Goal: Information Seeking & Learning: Check status

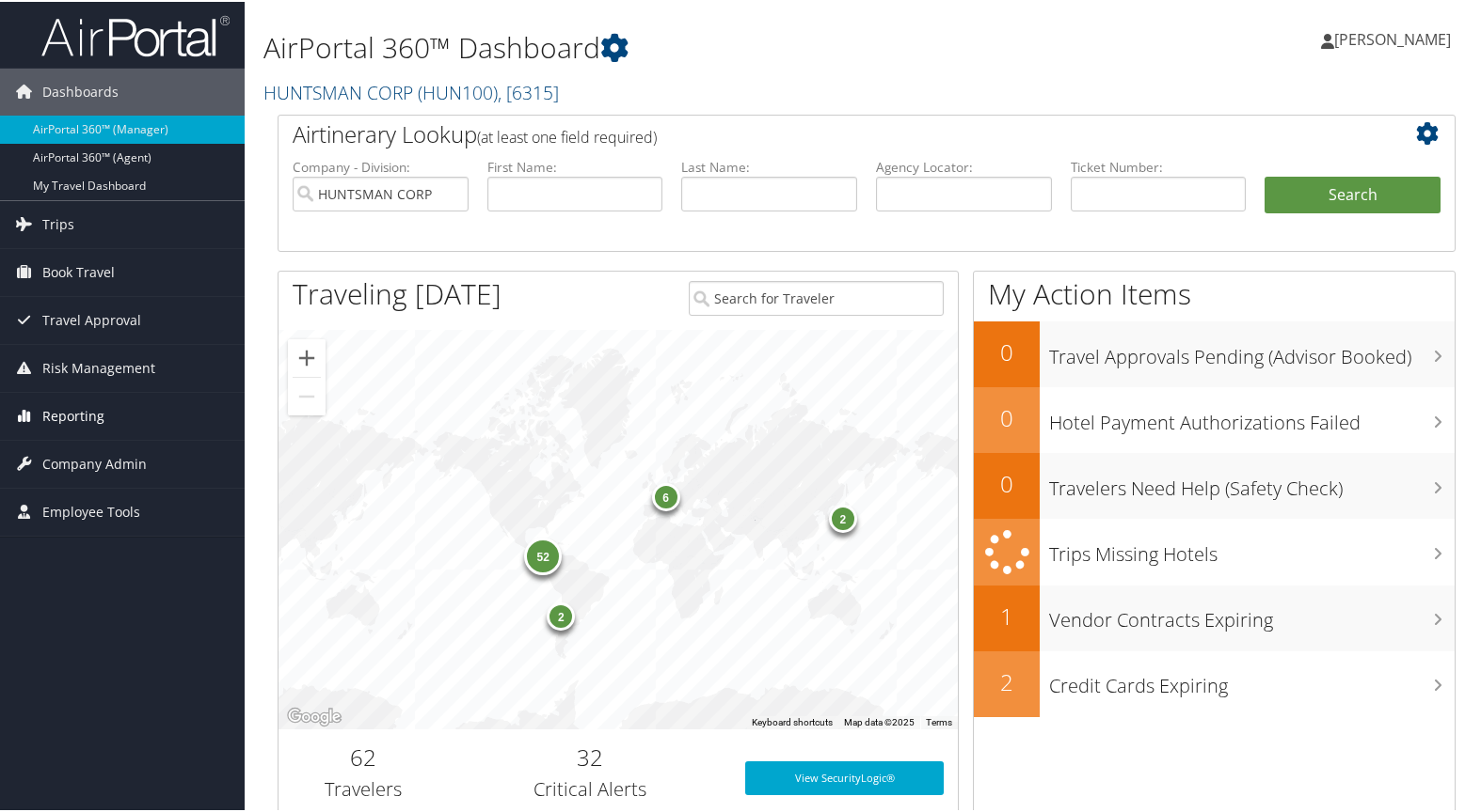
click at [78, 416] on span "Reporting" at bounding box center [72, 414] width 62 height 47
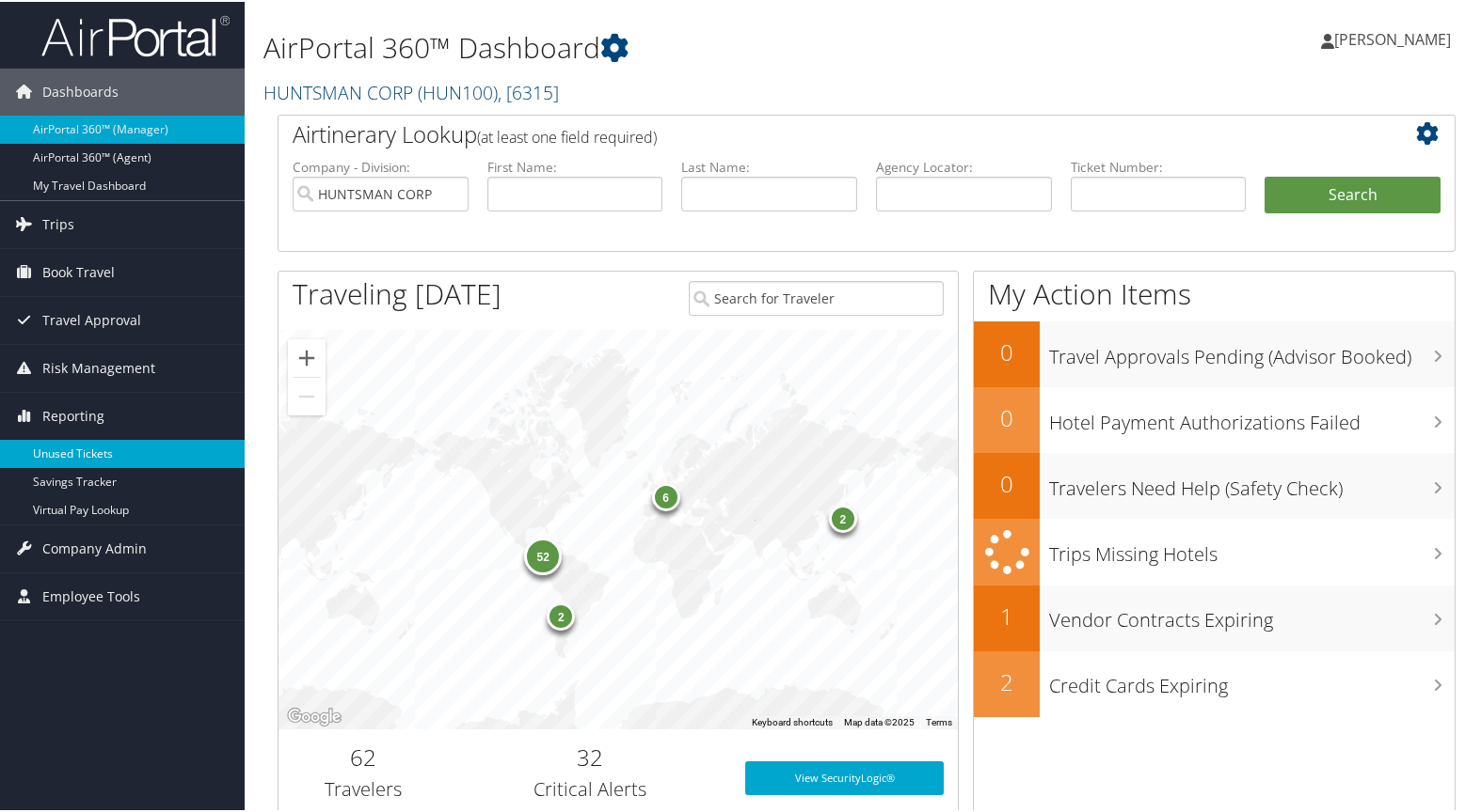
click at [70, 452] on link "Unused Tickets" at bounding box center [122, 452] width 245 height 29
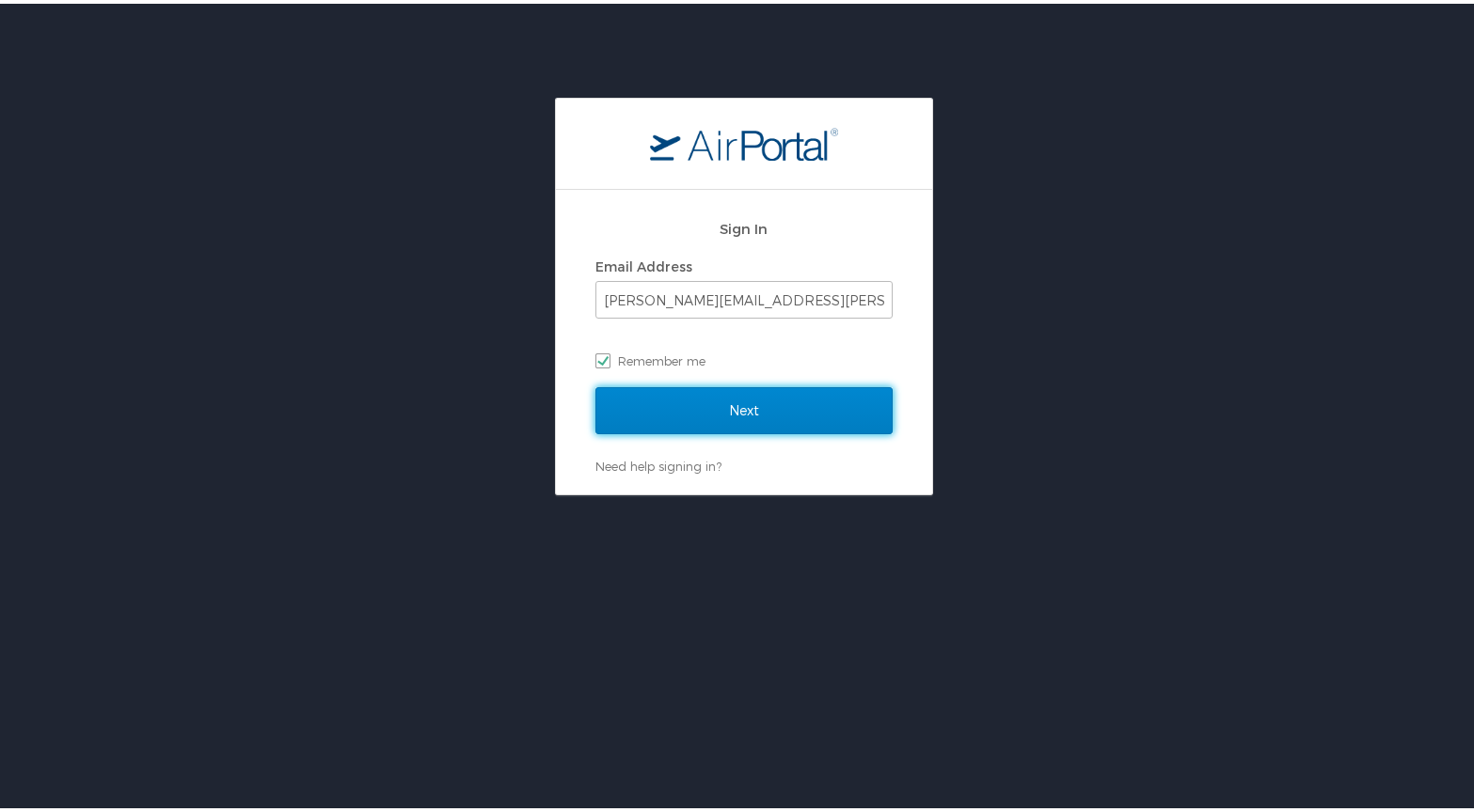
click at [752, 403] on input "Next" at bounding box center [744, 406] width 297 height 47
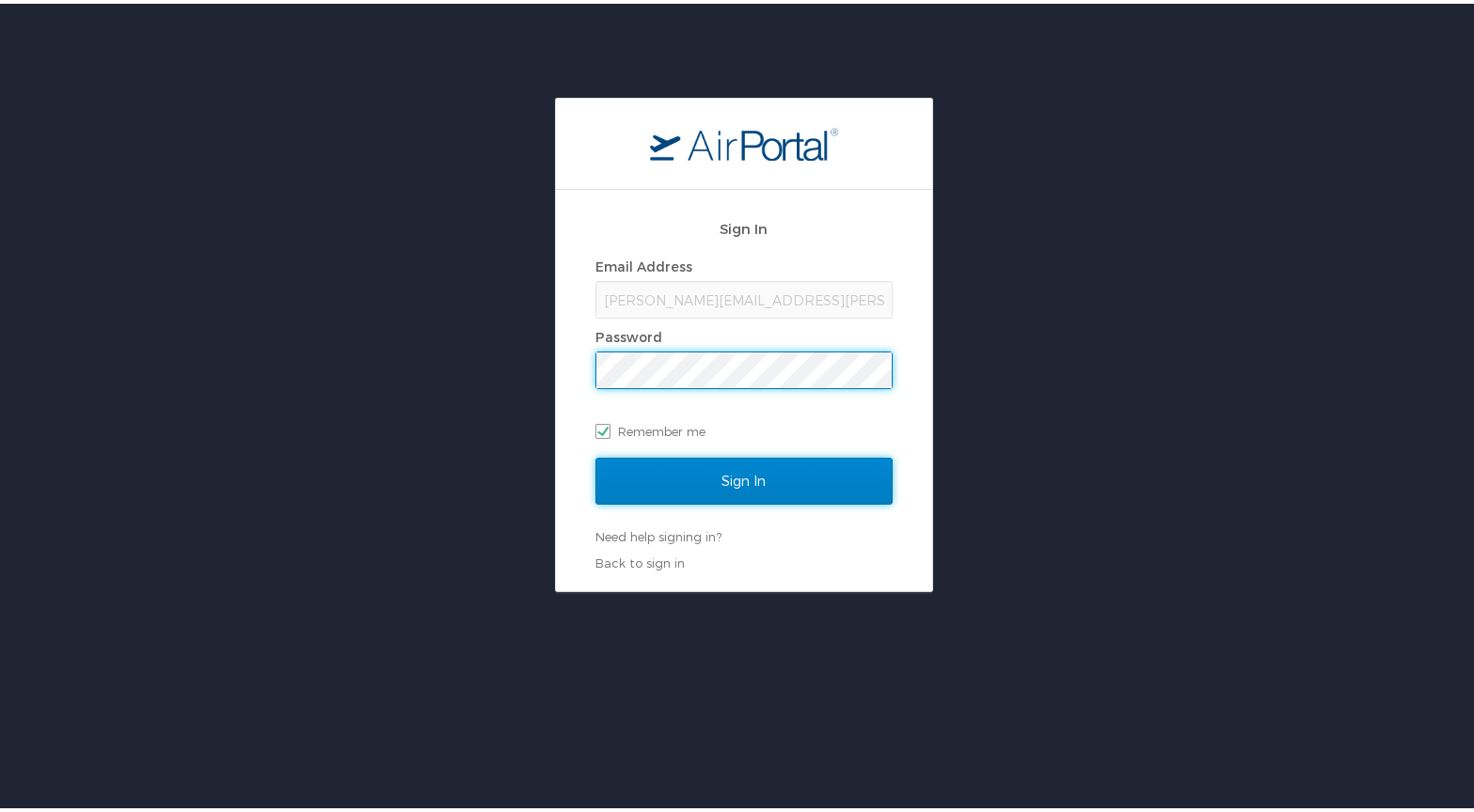
click at [722, 476] on input "Sign In" at bounding box center [744, 477] width 297 height 47
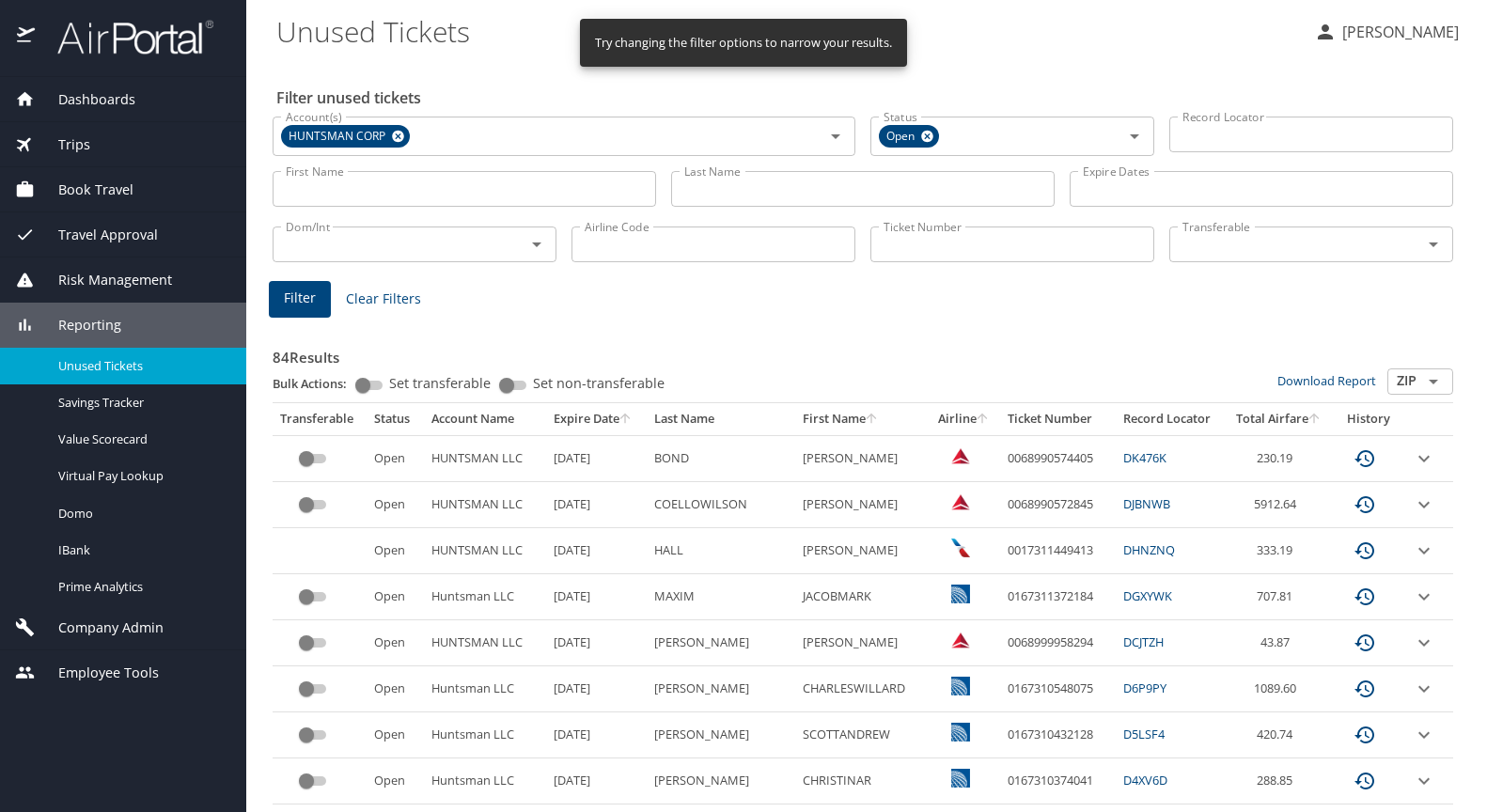
click at [713, 188] on input "Last Name" at bounding box center [862, 189] width 384 height 36
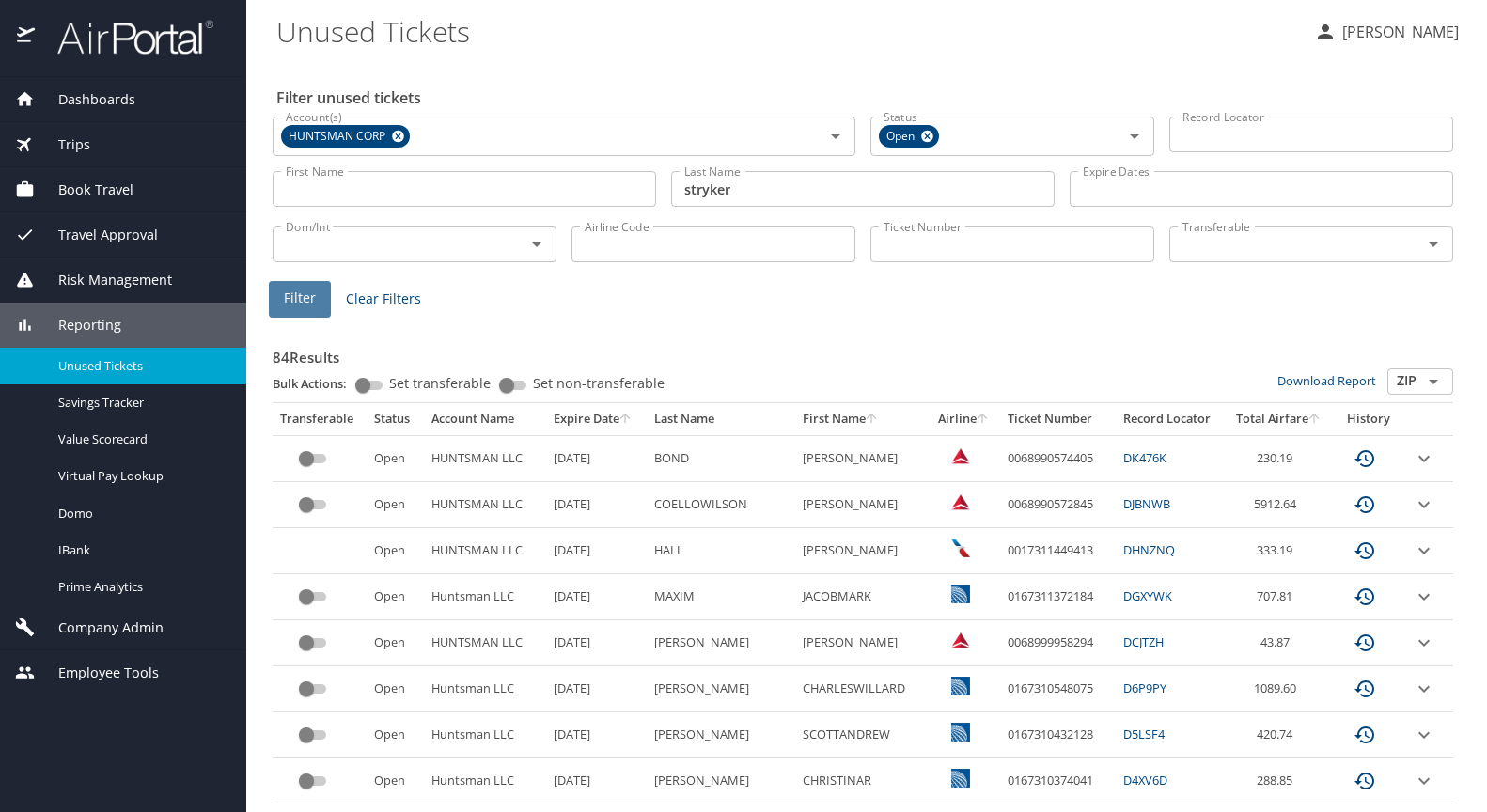
click at [301, 297] on span "Filter" at bounding box center [300, 298] width 32 height 24
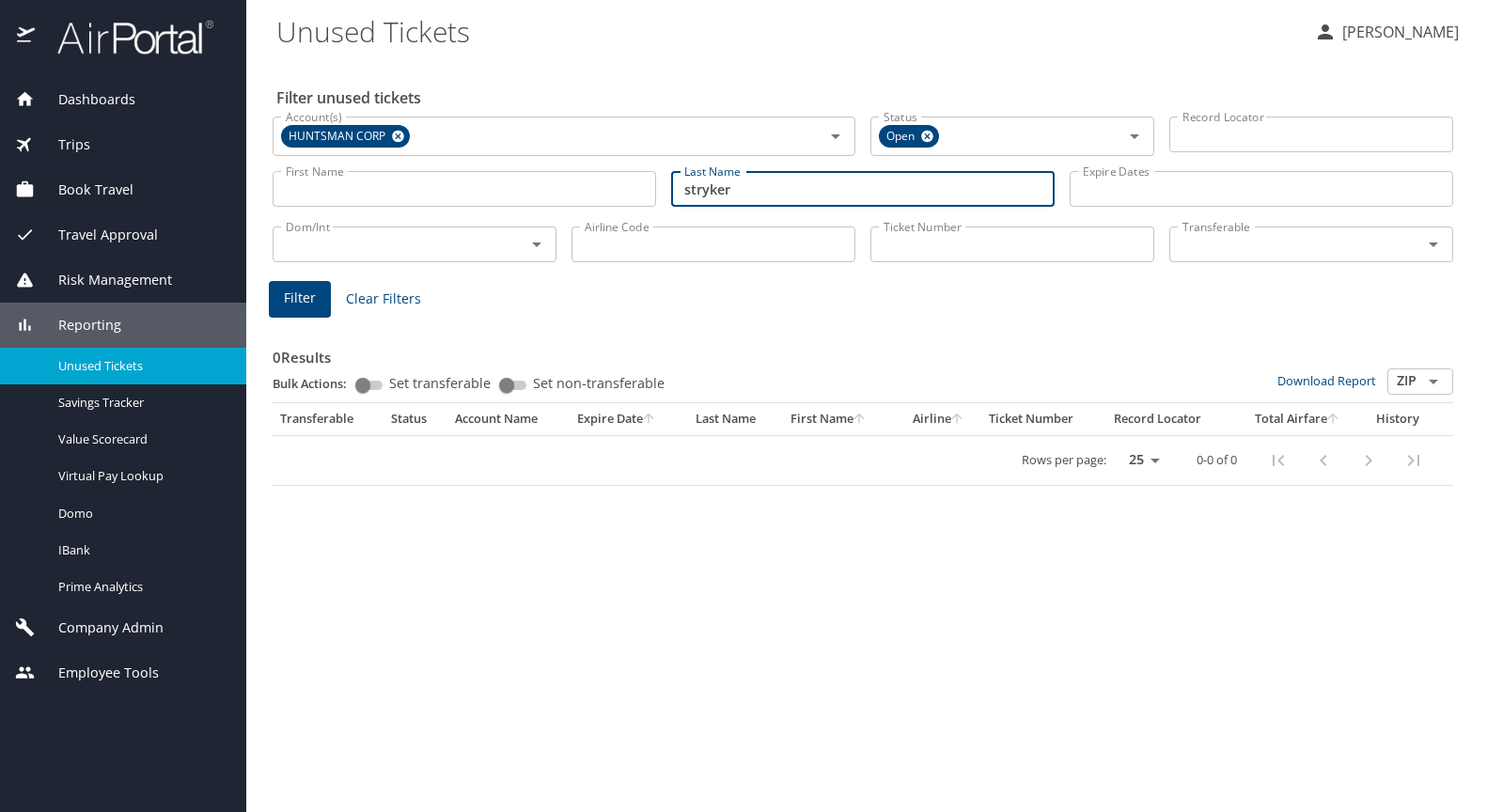
drag, startPoint x: 749, startPoint y: 190, endPoint x: 561, endPoint y: 186, distance: 188.0
click at [561, 186] on div "First Name First Name Last Name [PERSON_NAME] Last Name Expire Dates Expire Dat…" at bounding box center [863, 189] width 1196 height 67
type input "[PERSON_NAME]"
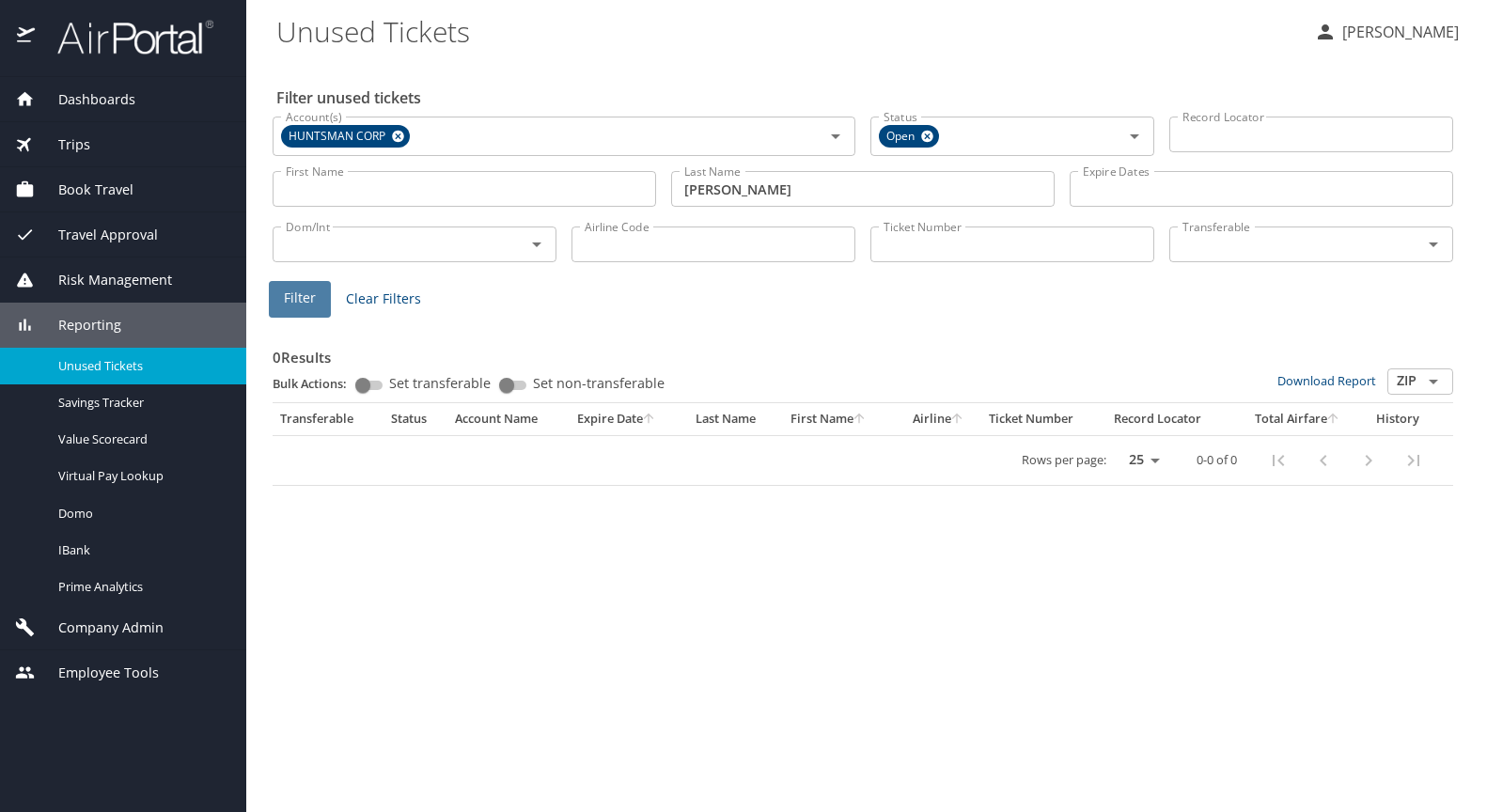
click at [290, 291] on span "Filter" at bounding box center [300, 298] width 32 height 24
